Goal: Check status: Check status

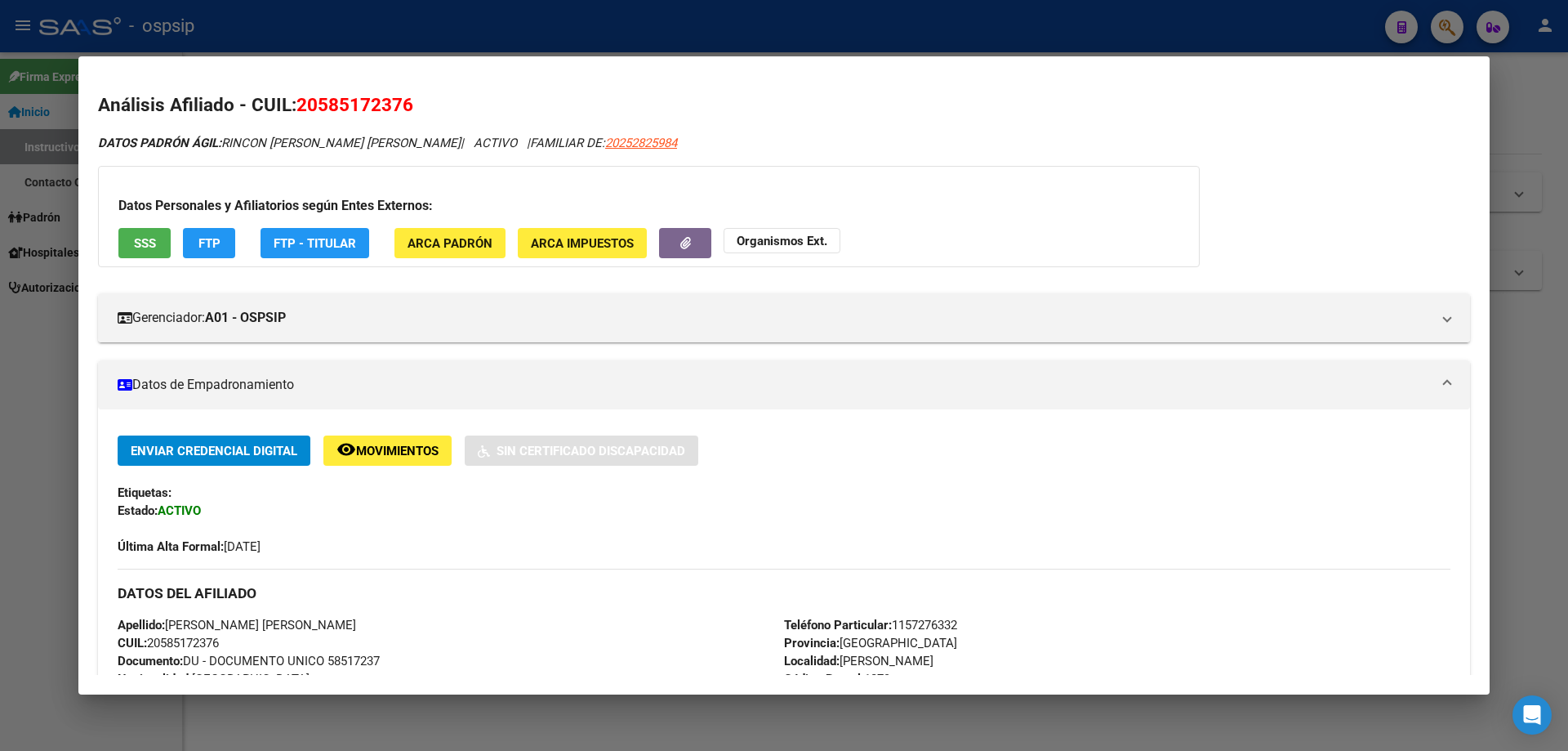
click at [1020, 717] on div at bounding box center [784, 375] width 1568 height 751
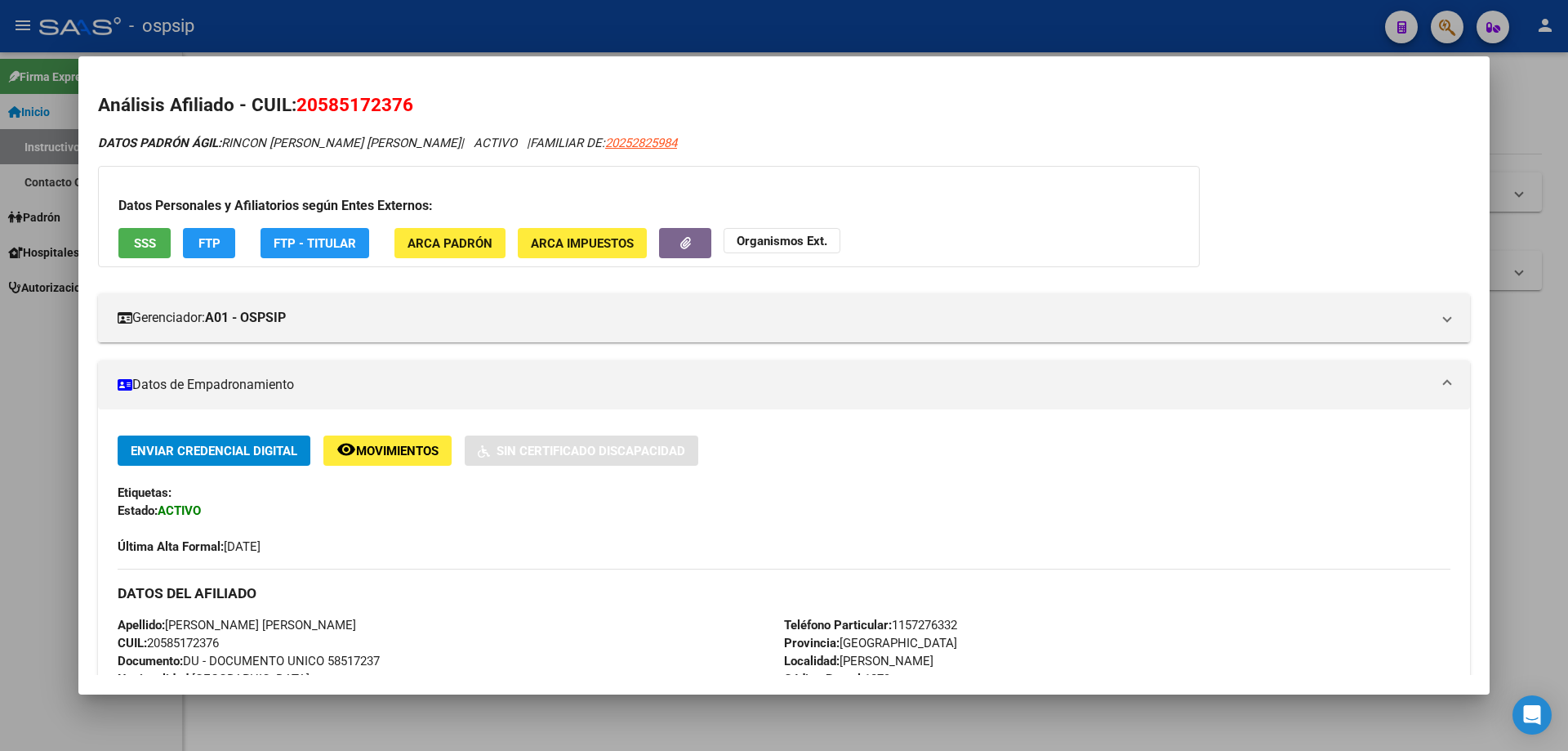
click at [1012, 718] on div at bounding box center [784, 375] width 1568 height 751
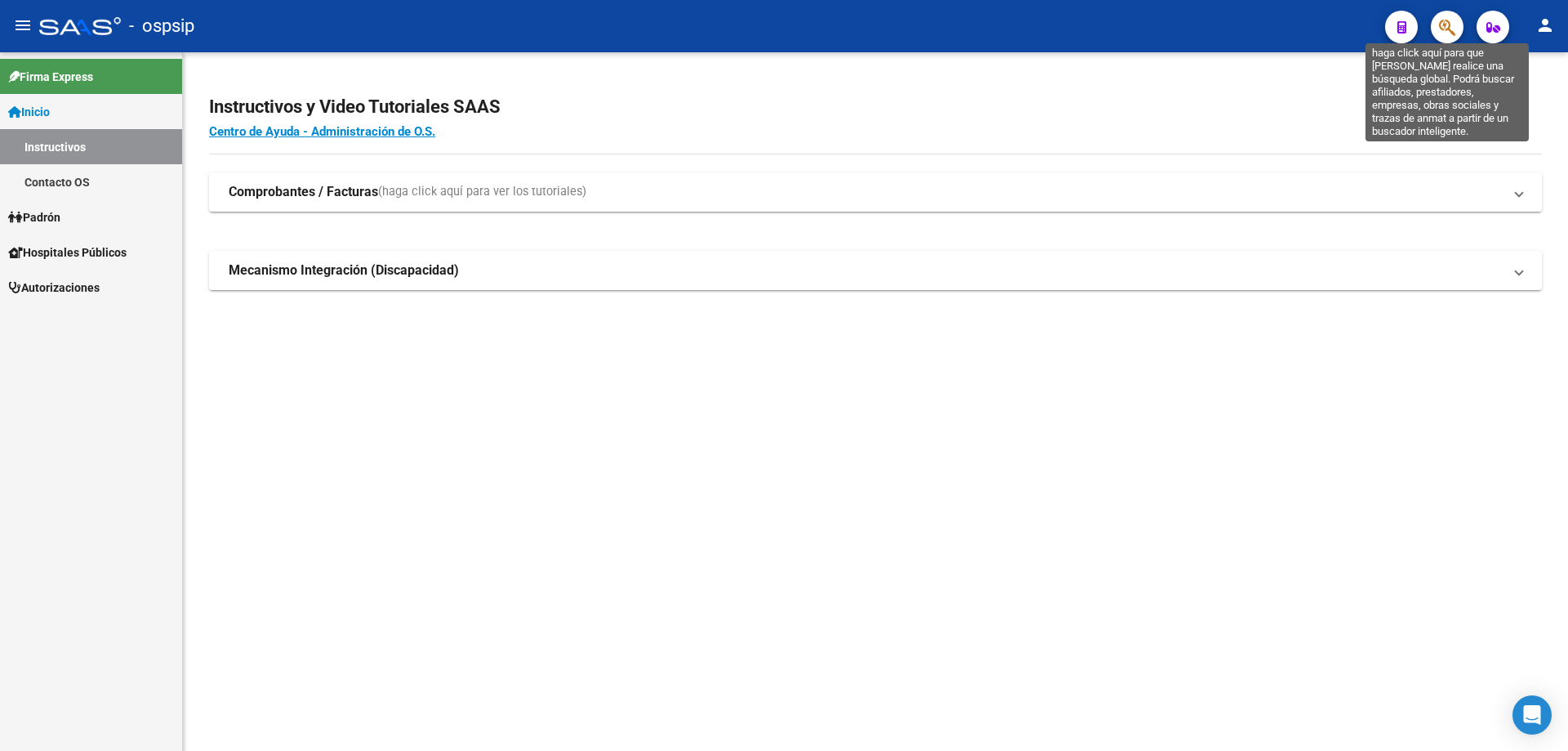
click at [1441, 26] on icon "button" at bounding box center [1447, 28] width 16 height 19
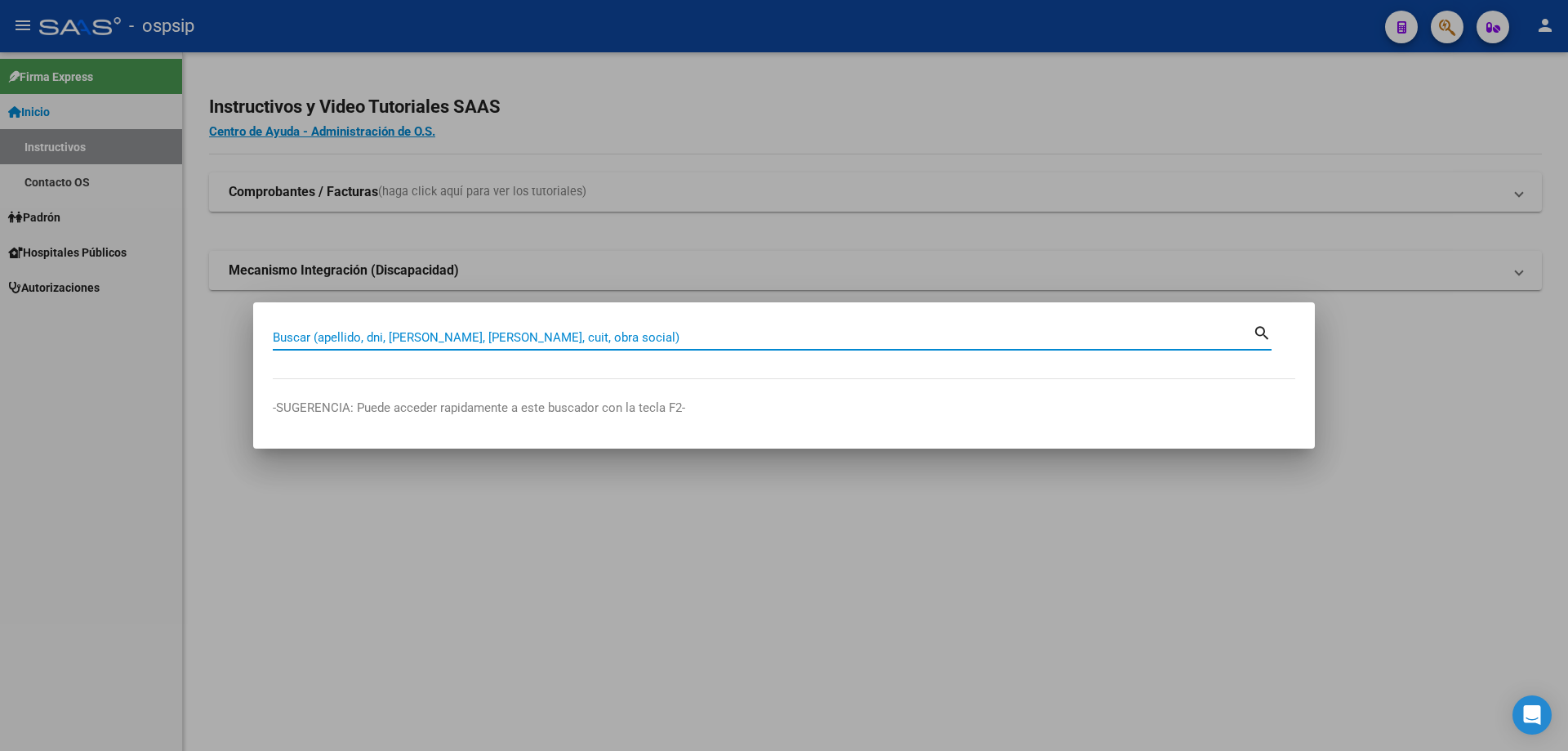
click at [736, 332] on input "Buscar (apellido, dni, [PERSON_NAME], [PERSON_NAME], cuit, obra social)" at bounding box center [762, 337] width 980 height 14
type input "57011718"
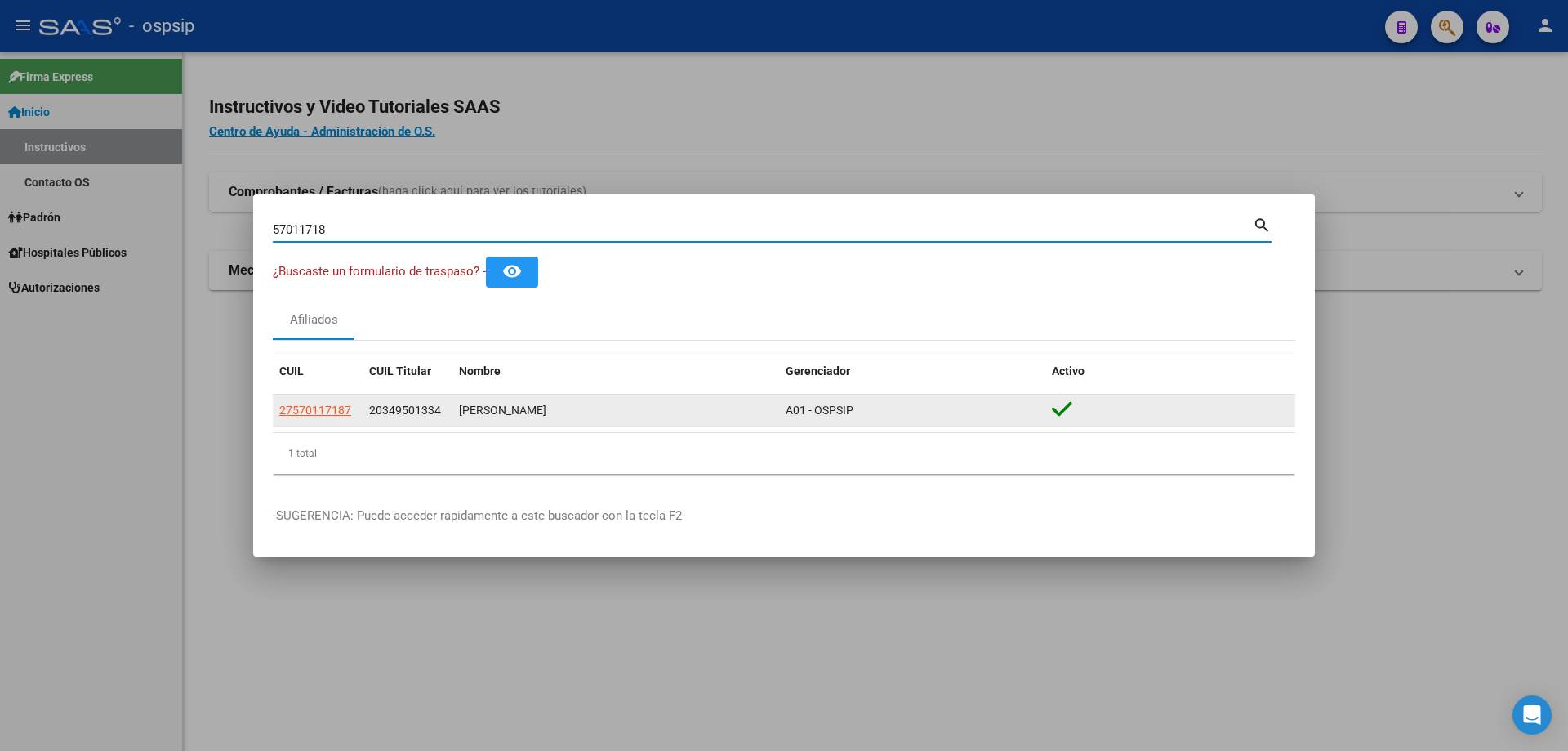
click at [325, 419] on app-link-go-to "27570117187" at bounding box center [315, 411] width 72 height 19
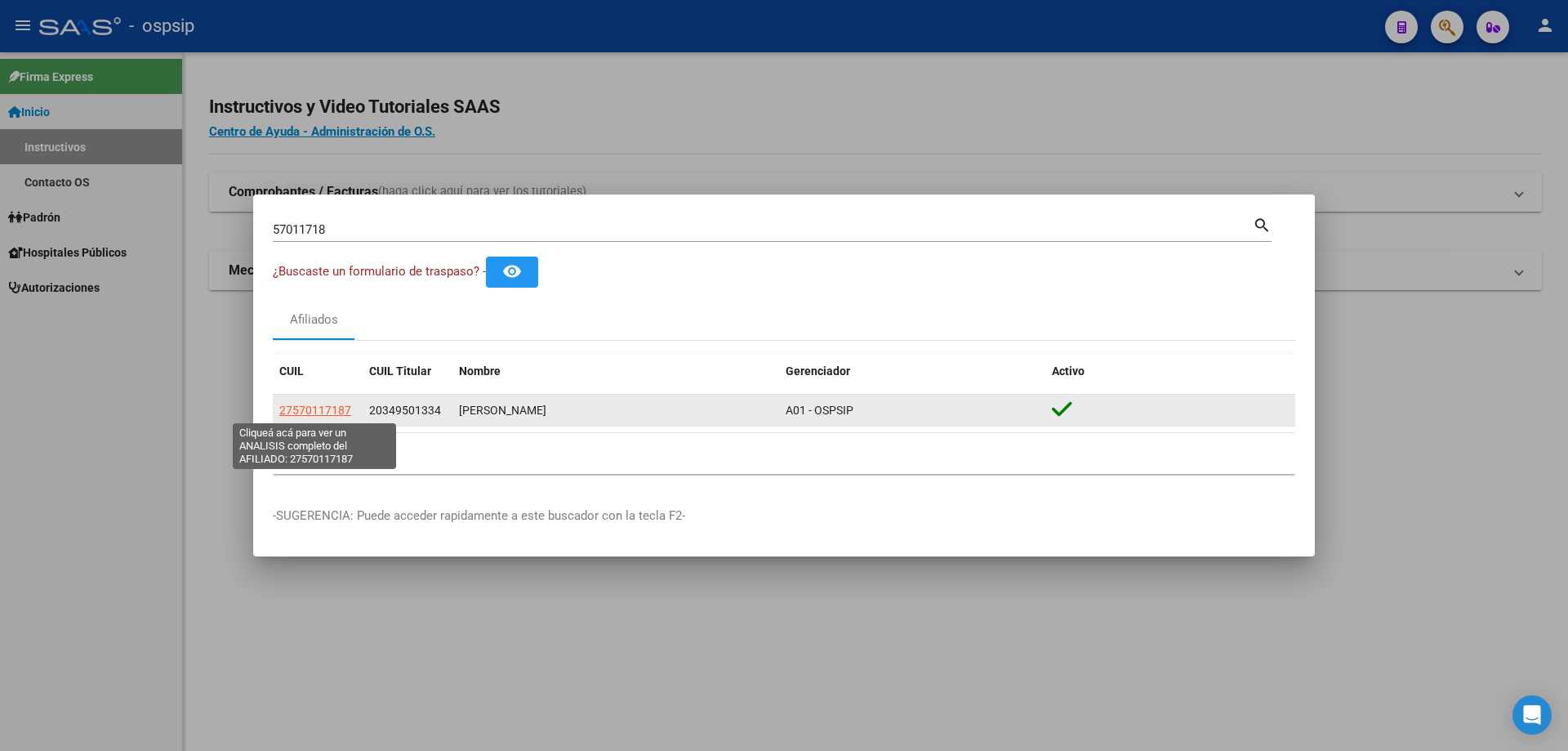
click at [328, 411] on span "27570117187" at bounding box center [315, 411] width 72 height 13
type textarea "27570117187"
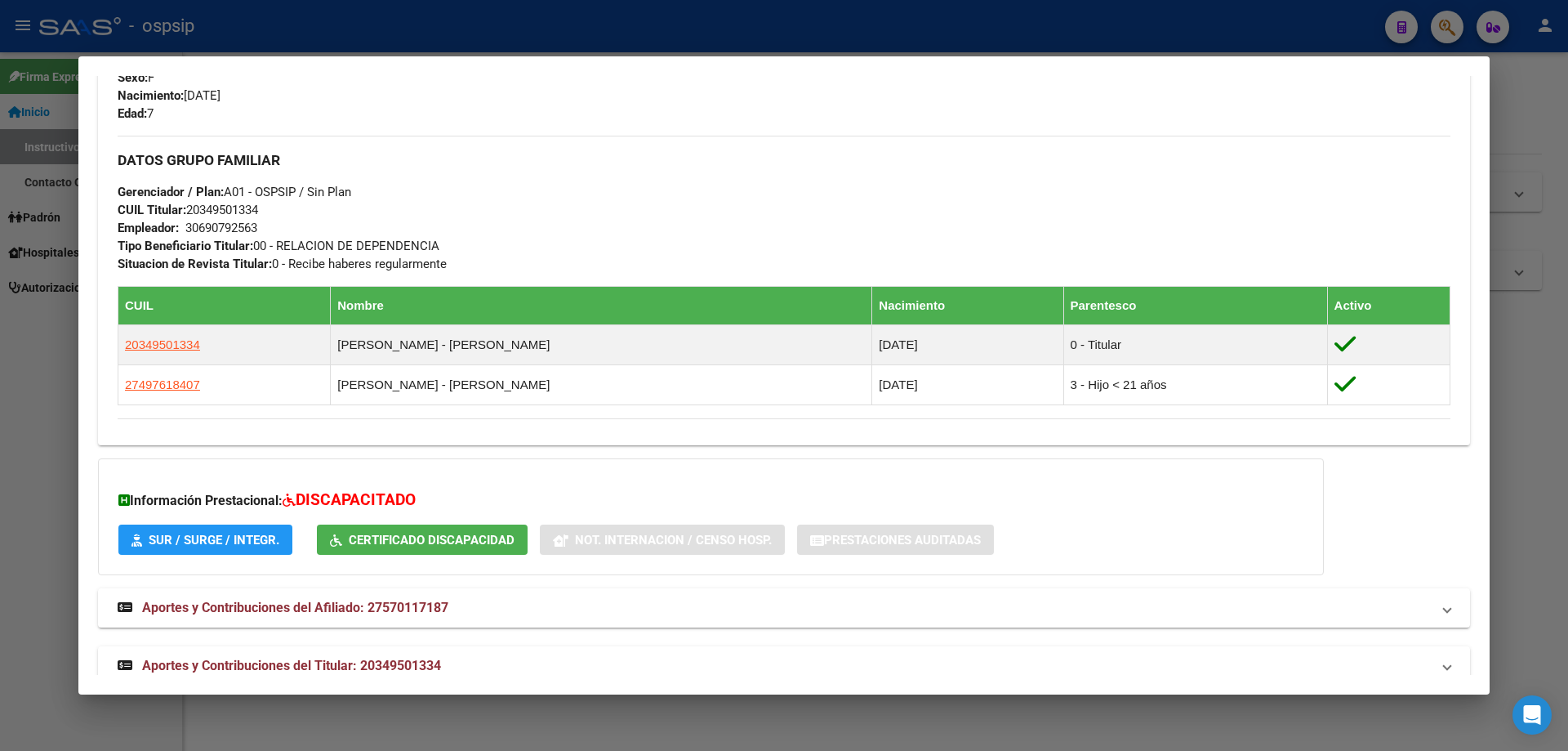
scroll to position [733, 0]
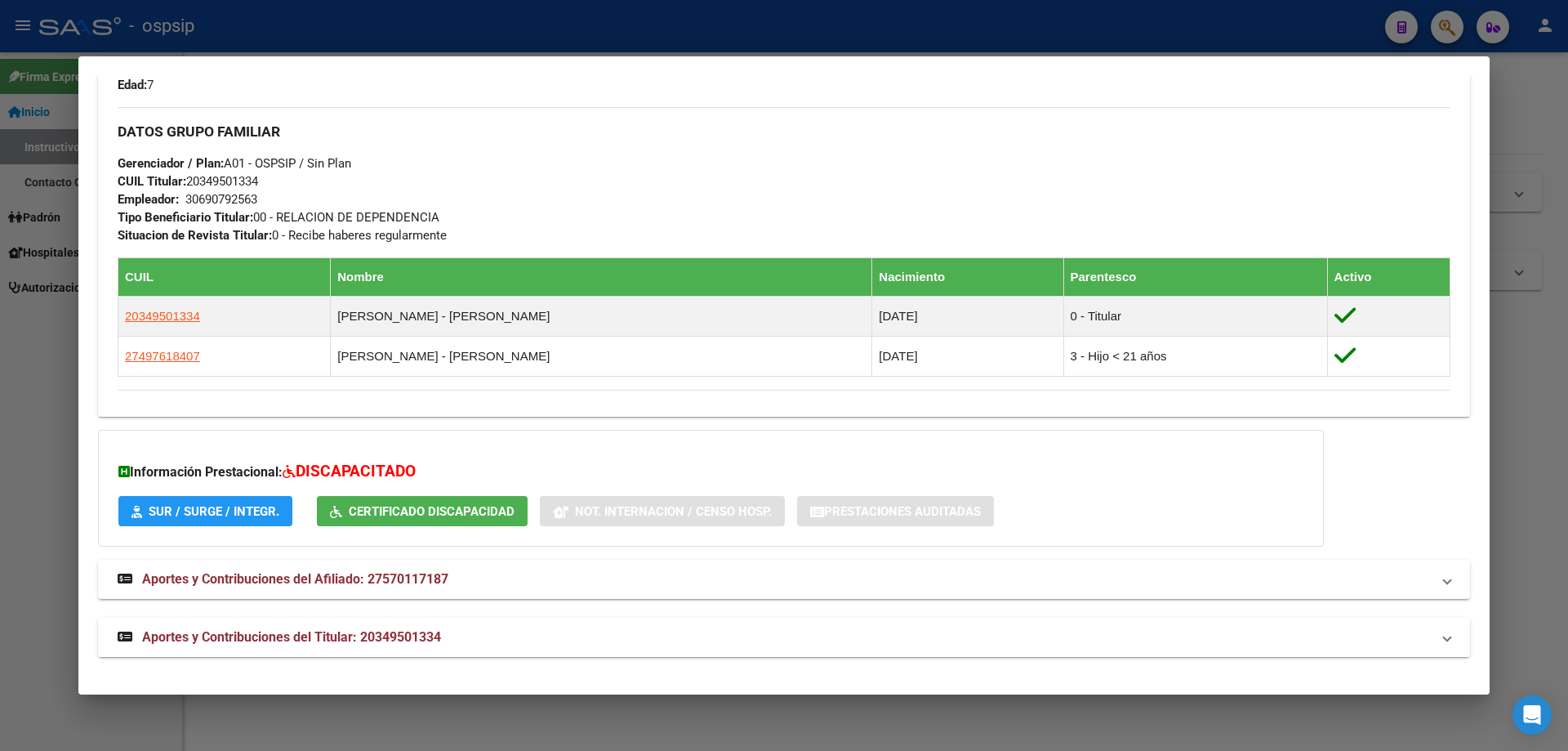
click at [346, 632] on span "Aportes y Contribuciones del Titular: 20349501334" at bounding box center [292, 637] width 299 height 15
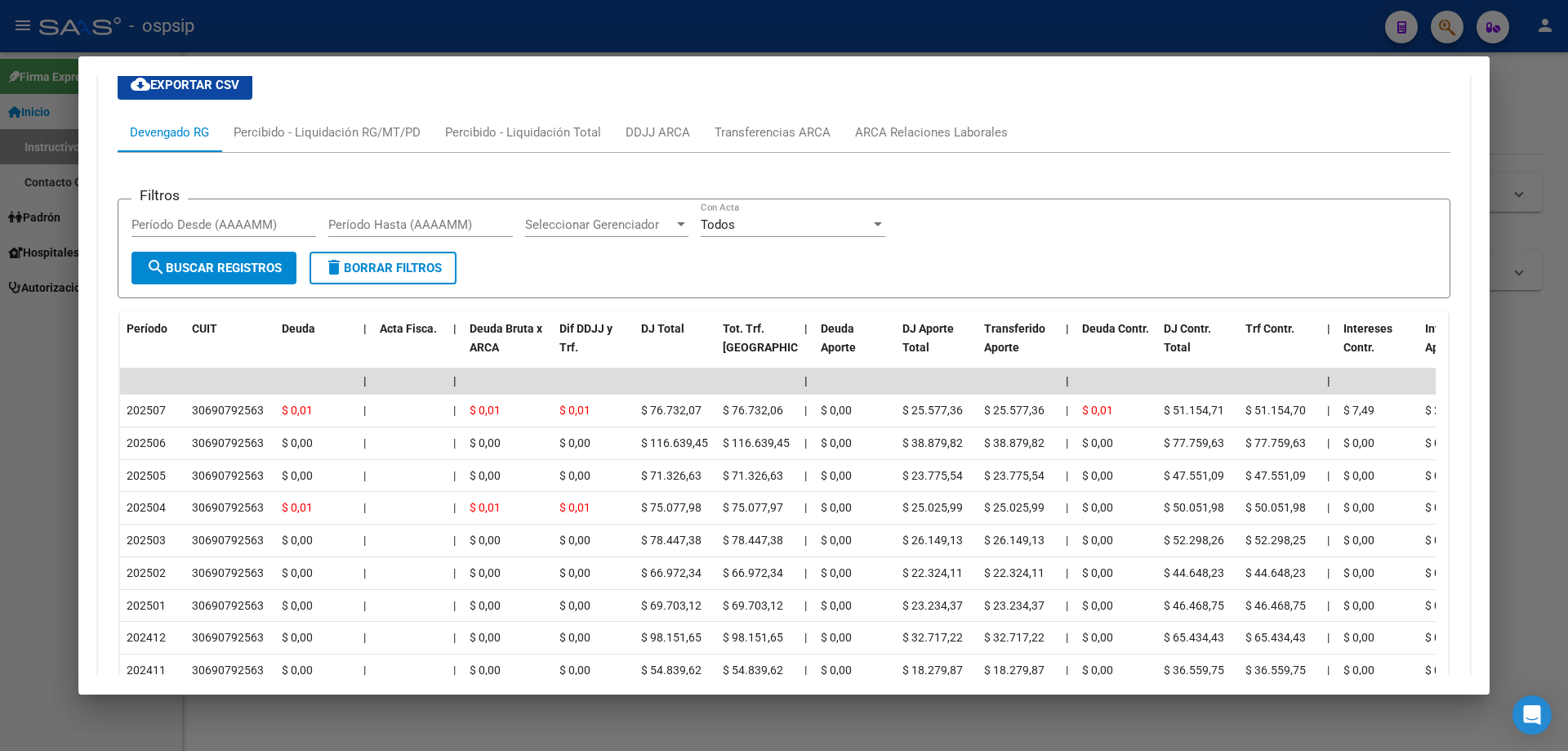
scroll to position [1223, 0]
